Goal: Information Seeking & Learning: Learn about a topic

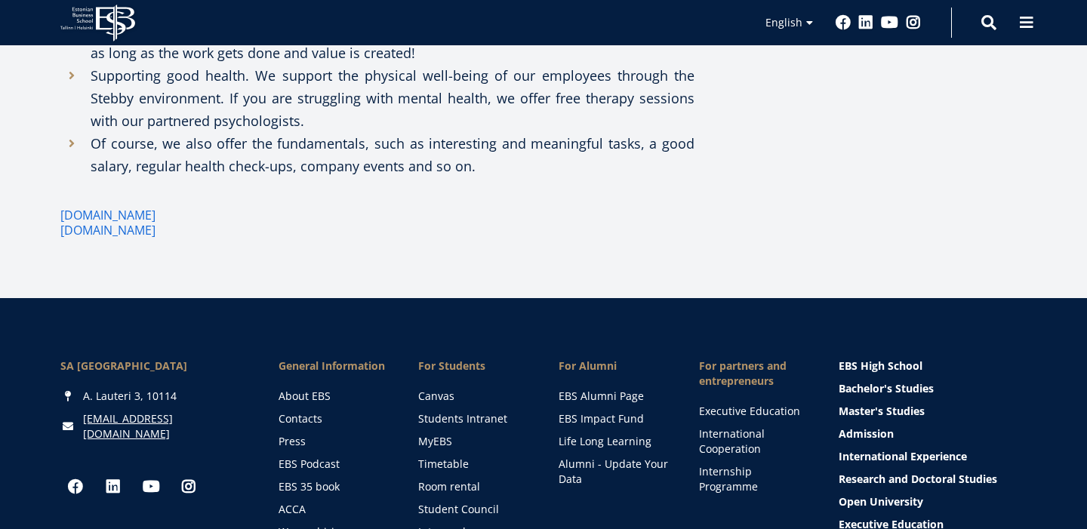
scroll to position [1498, 0]
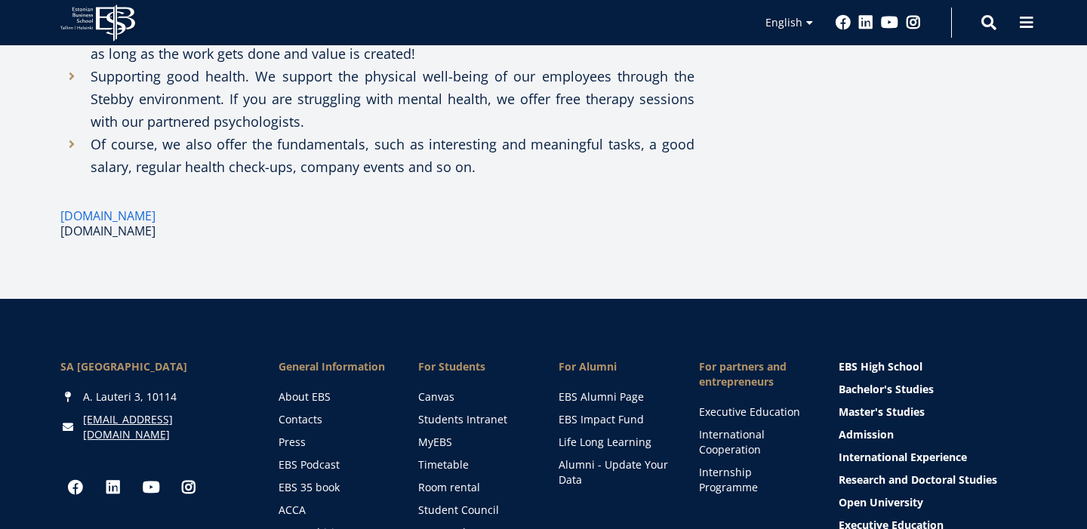
click at [156, 223] on link "www.workinestonia.com" at bounding box center [107, 230] width 95 height 15
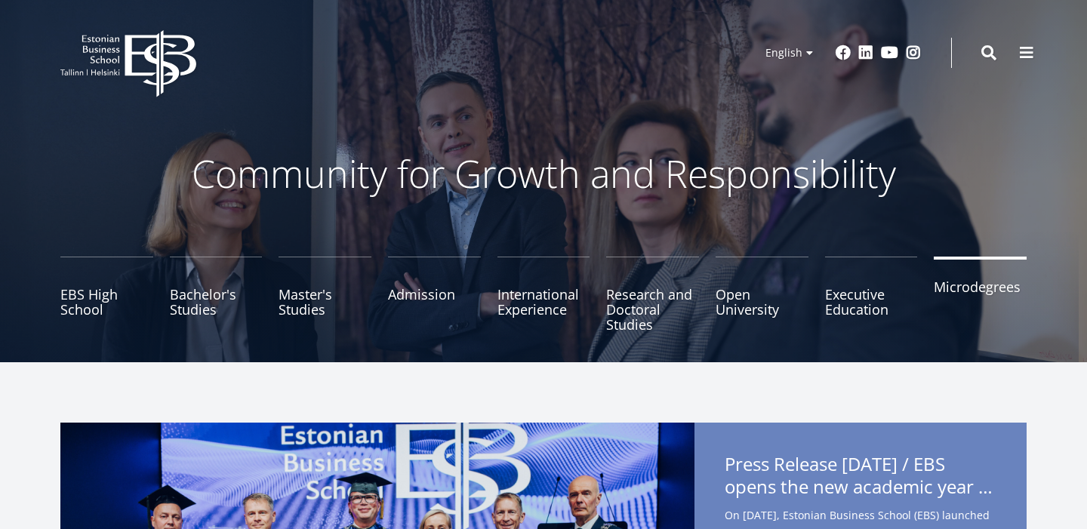
click at [956, 302] on link "Microdegrees" at bounding box center [980, 294] width 93 height 75
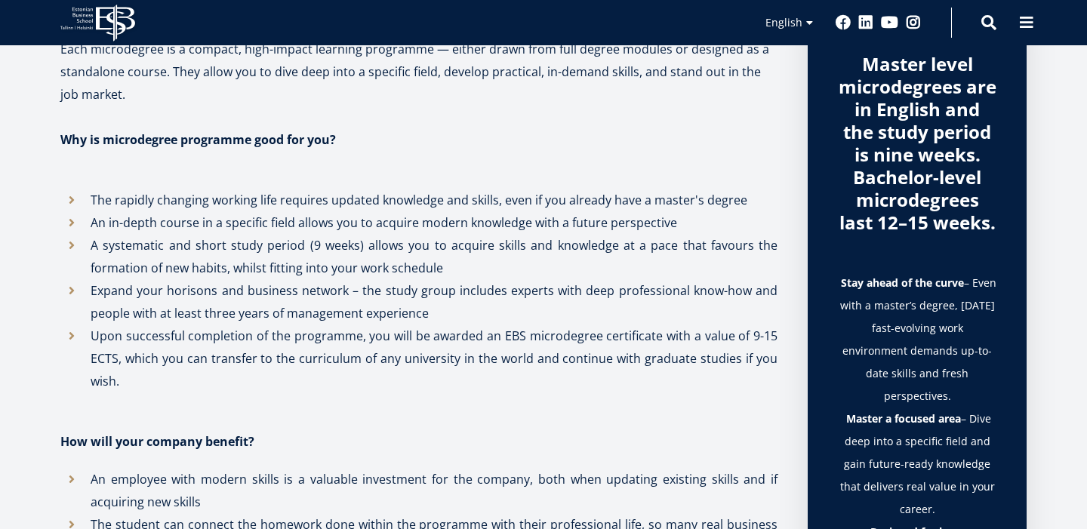
scroll to position [557, 0]
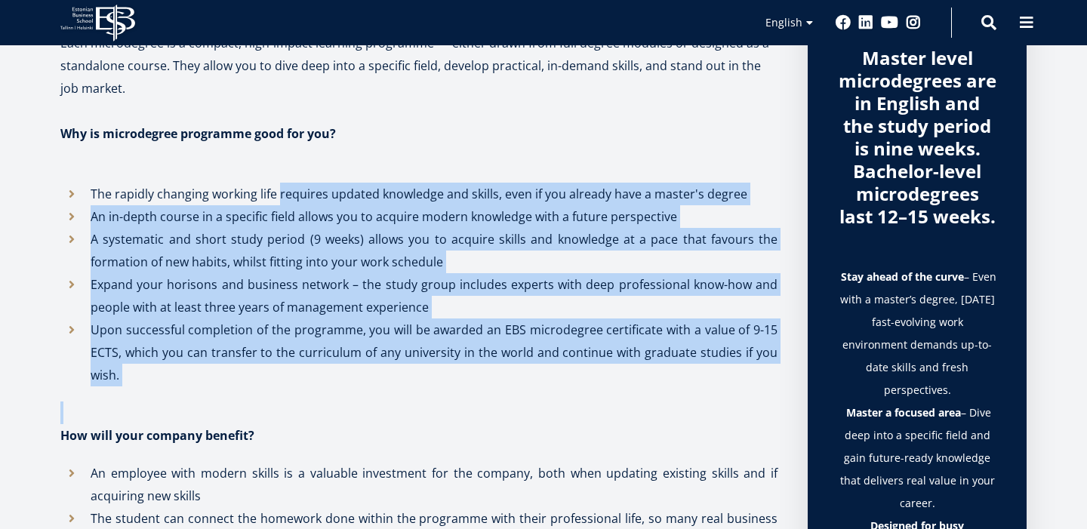
drag, startPoint x: 358, startPoint y: 418, endPoint x: 278, endPoint y: 186, distance: 245.9
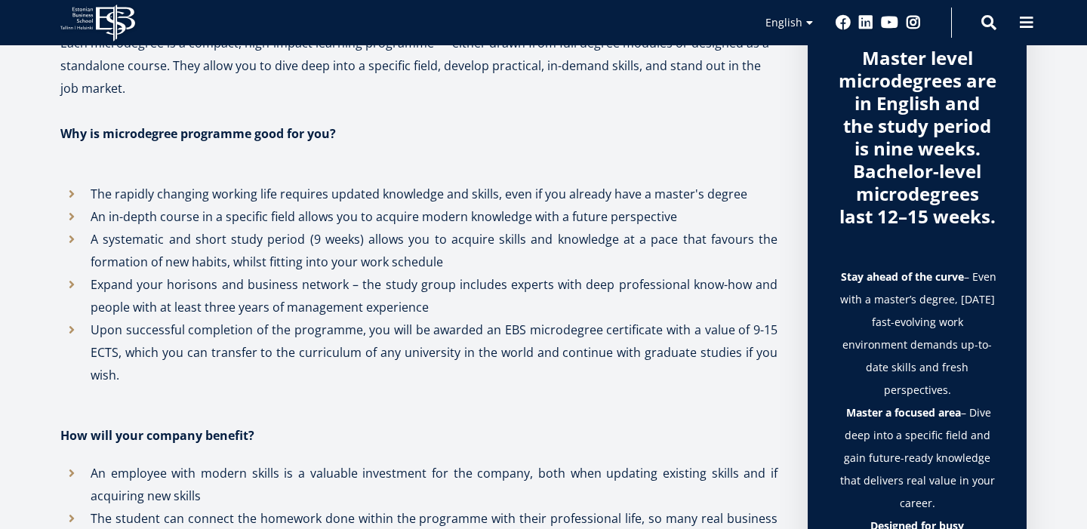
click at [290, 376] on li "Upon successful completion of the programme, you will be awarded an EBS microde…" at bounding box center [418, 353] width 717 height 68
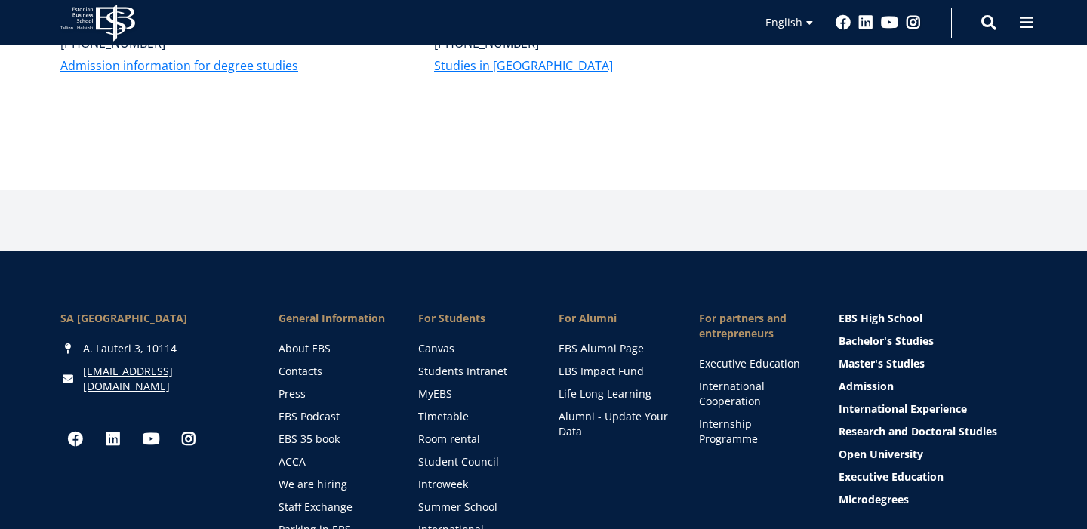
scroll to position [6781, 0]
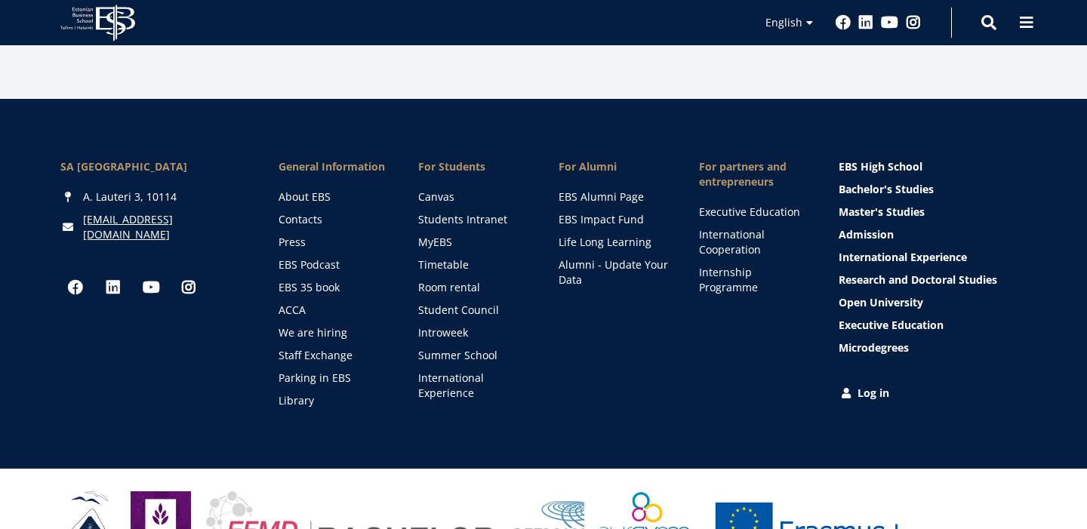
click at [103, 29] on icon "EBS Logo Created with Sketch." at bounding box center [97, 23] width 75 height 37
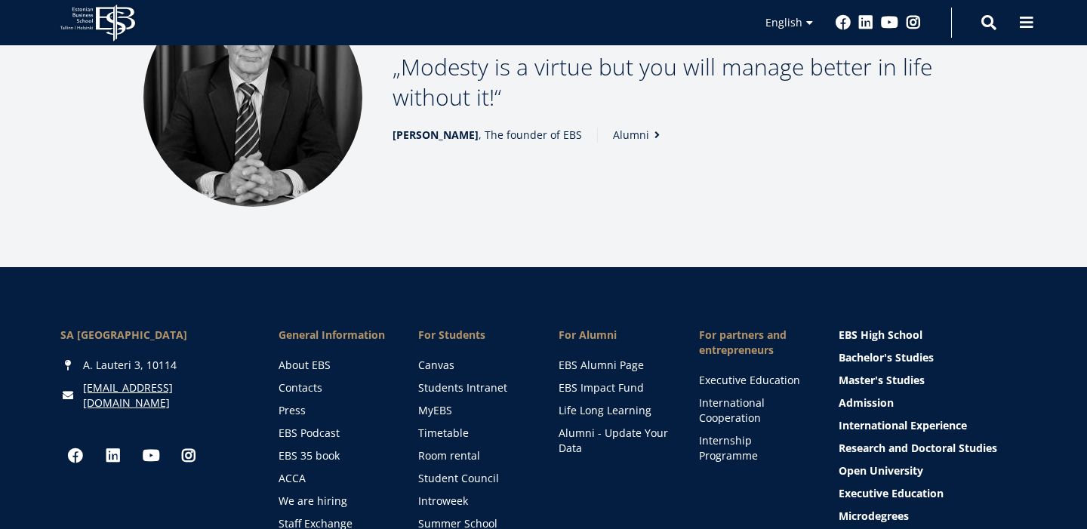
scroll to position [2245, 0]
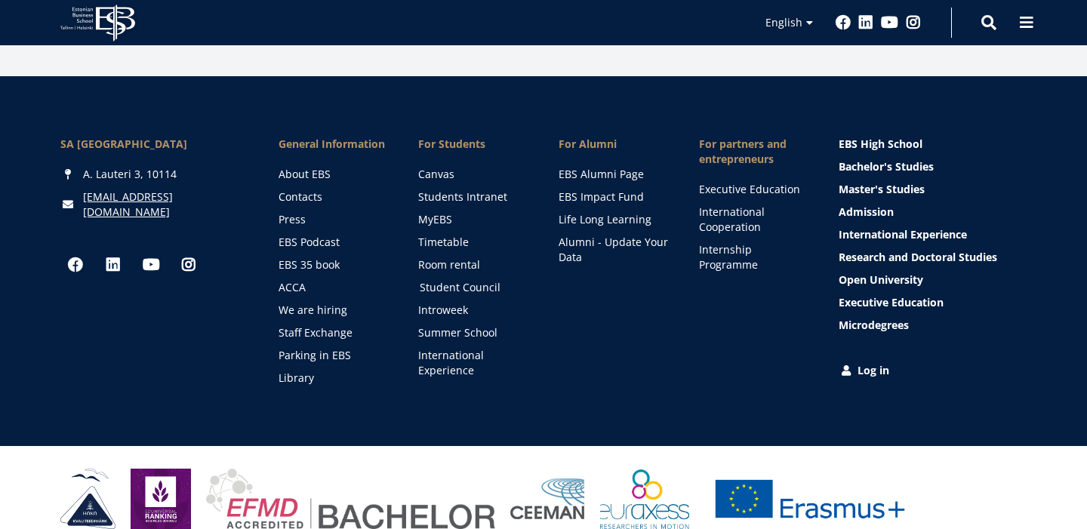
click at [448, 280] on link "Student Council" at bounding box center [475, 287] width 110 height 15
